Goal: Information Seeking & Learning: Learn about a topic

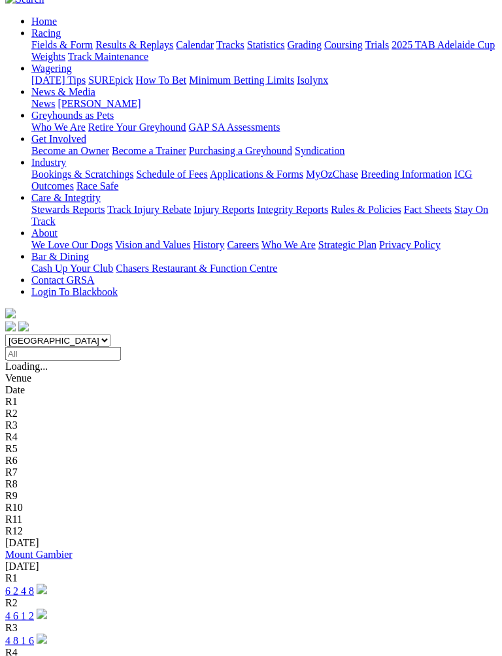
scroll to position [127, 0]
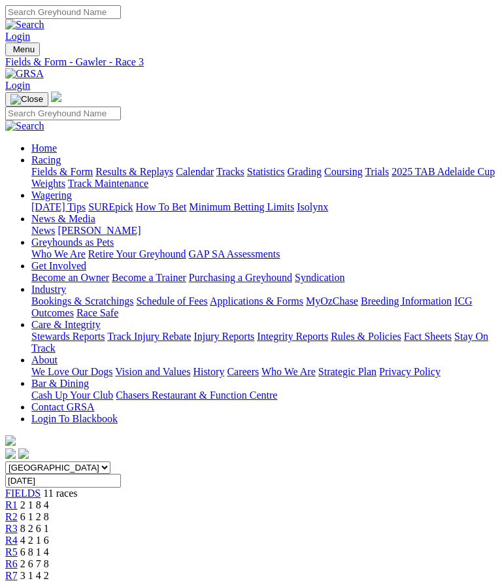
click at [49, 535] on span "4 2 1 6" at bounding box center [34, 540] width 29 height 11
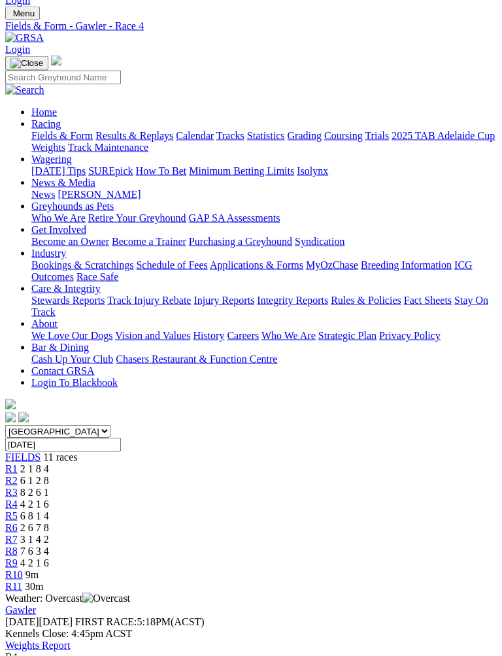
scroll to position [37, 0]
click at [49, 510] on span "6 8 1 4" at bounding box center [34, 515] width 29 height 11
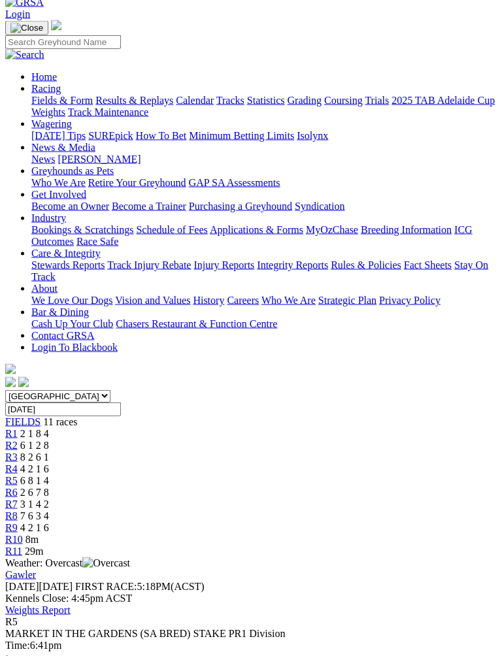
scroll to position [73, 0]
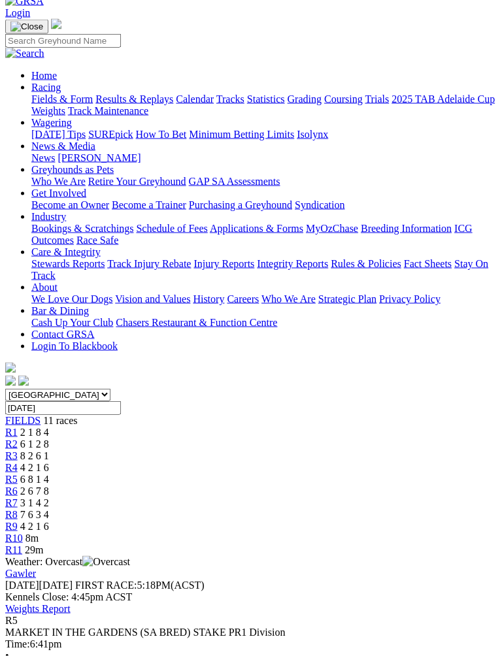
click at [49, 486] on span "2 6 7 8" at bounding box center [34, 491] width 29 height 11
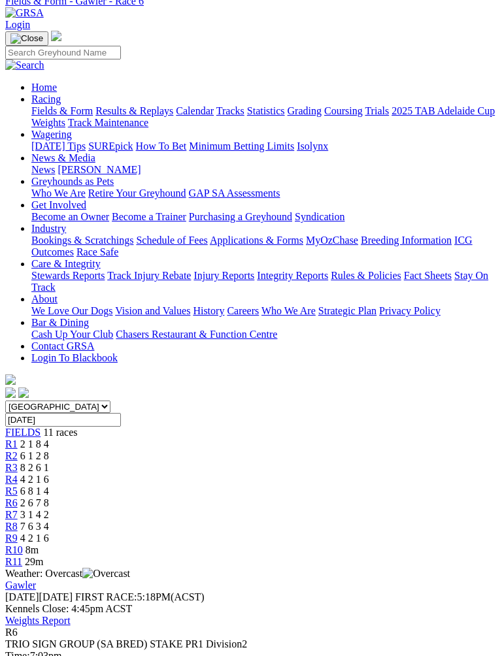
scroll to position [59, 0]
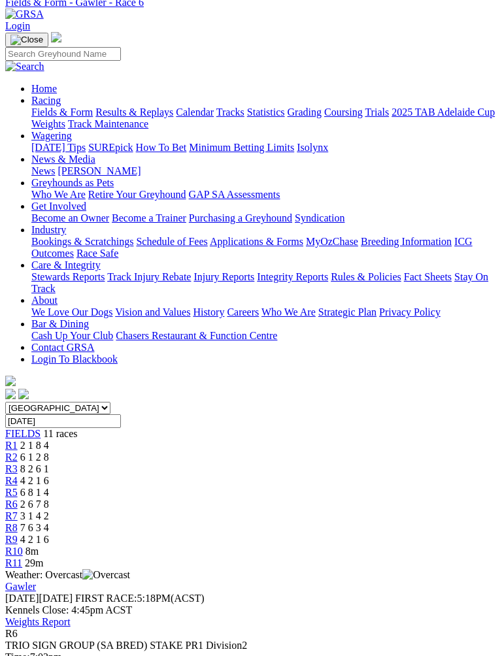
click at [49, 510] on span "3 1 4 2" at bounding box center [34, 515] width 29 height 11
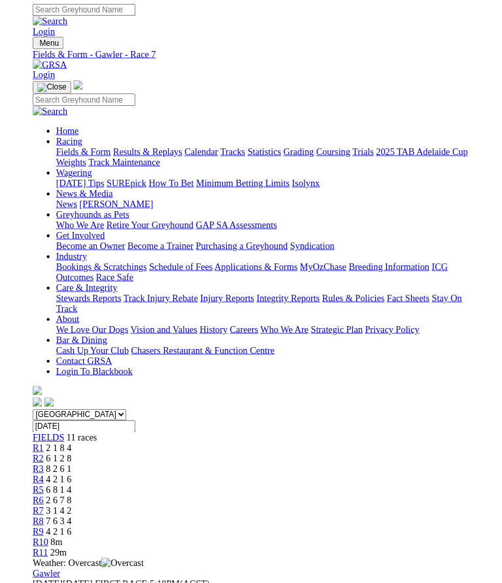
scroll to position [20, 0]
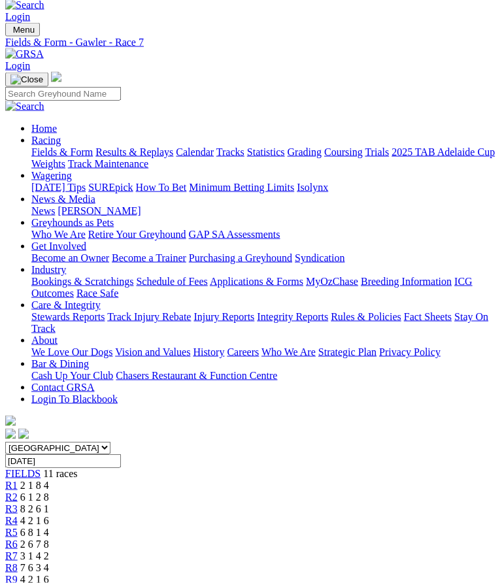
click at [401, 562] on div "R8 7 6 3 4" at bounding box center [250, 568] width 491 height 12
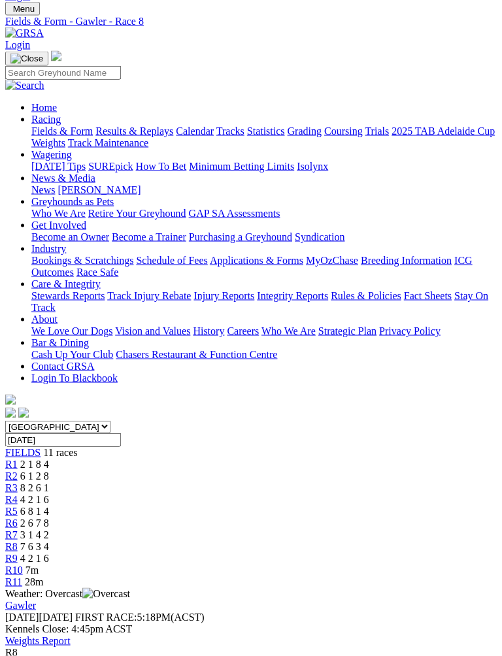
scroll to position [29, 0]
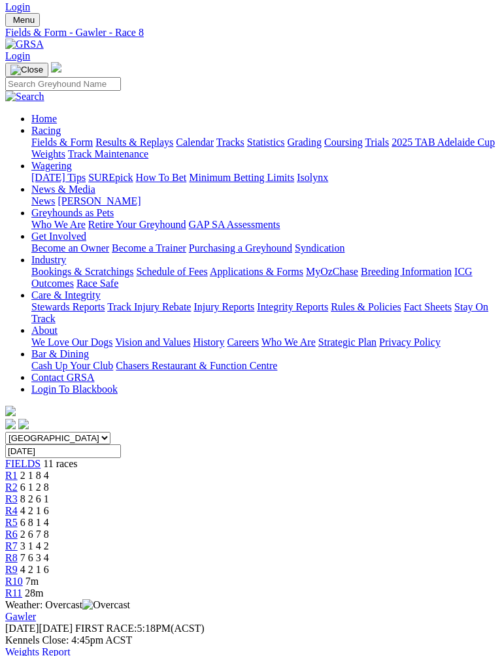
click at [49, 564] on span "4 2 1 6" at bounding box center [34, 569] width 29 height 11
